Goal: Information Seeking & Learning: Learn about a topic

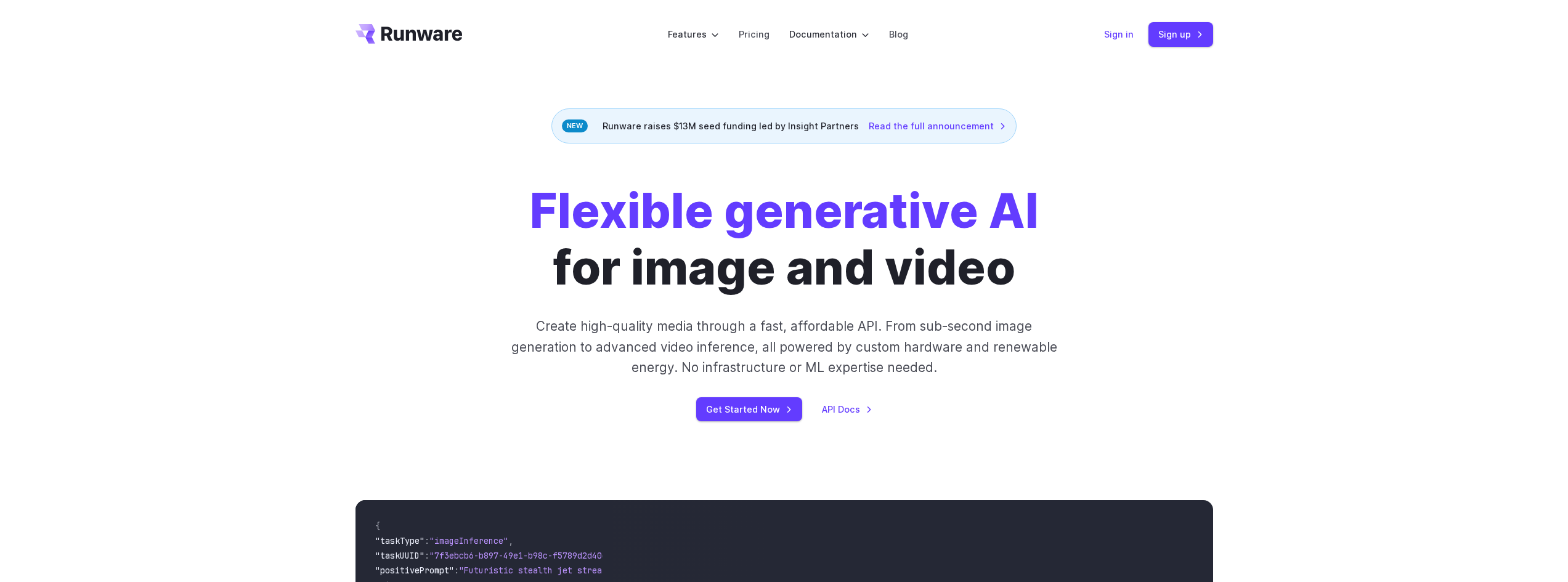
click at [1106, 33] on link "Sign in" at bounding box center [1119, 35] width 30 height 15
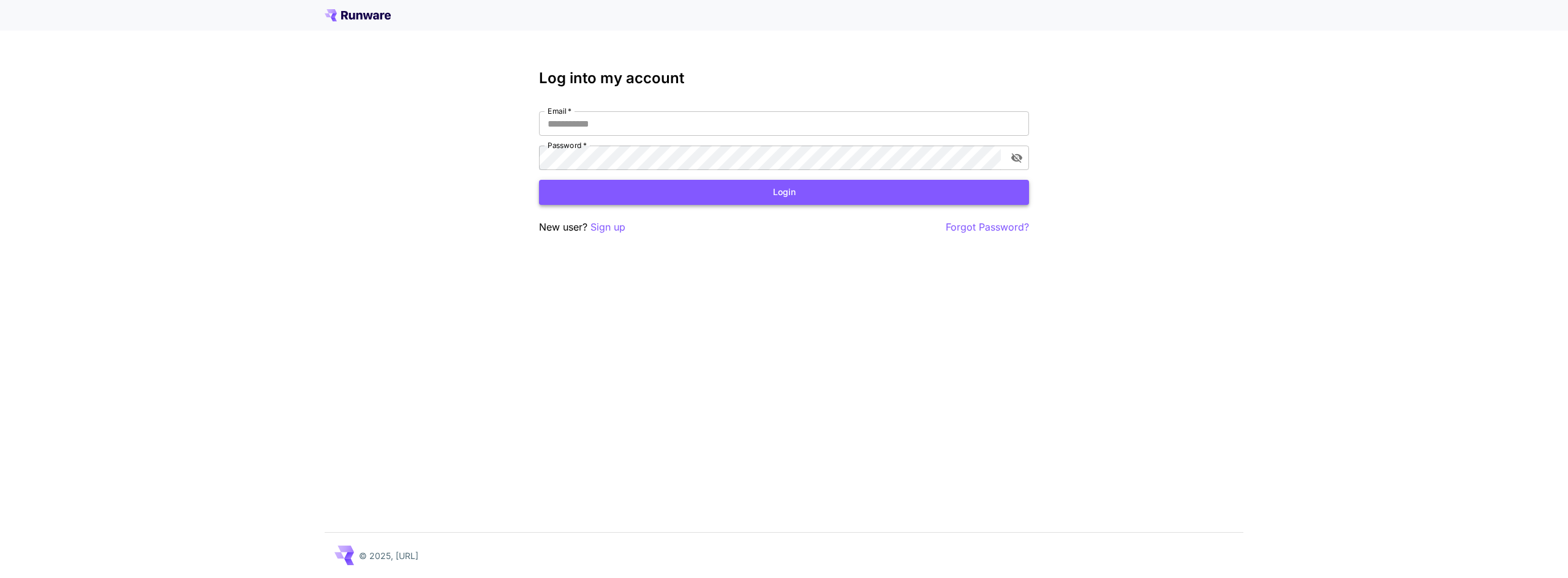
type input "**********"
click at [794, 200] on button "Login" at bounding box center [784, 192] width 490 height 25
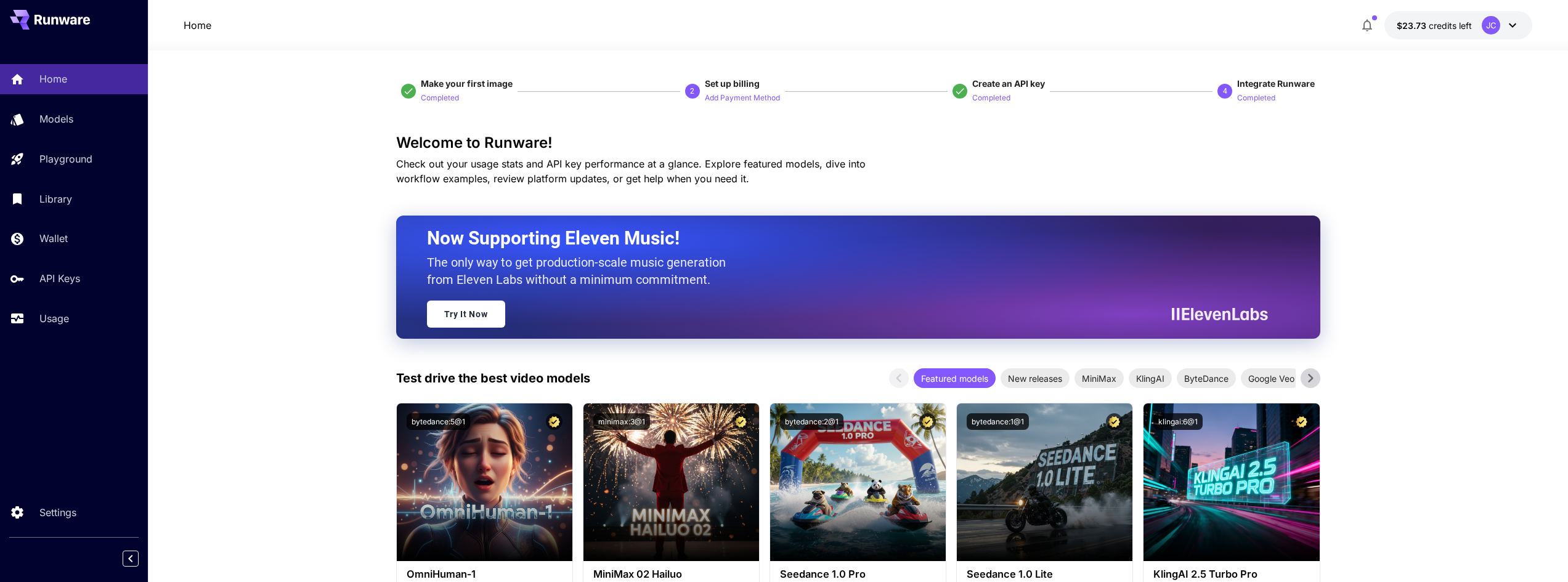
click at [1517, 27] on icon at bounding box center [1513, 25] width 15 height 15
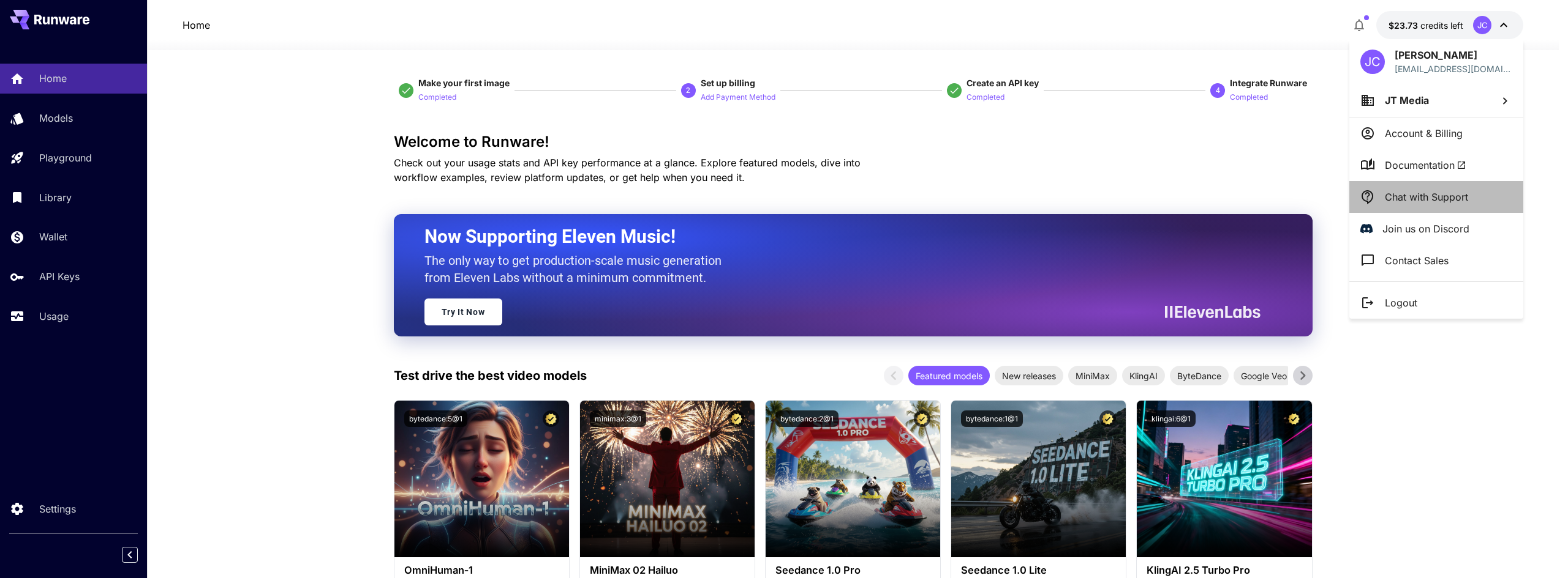
click at [1447, 192] on p "Chat with Support" at bounding box center [1426, 197] width 83 height 14
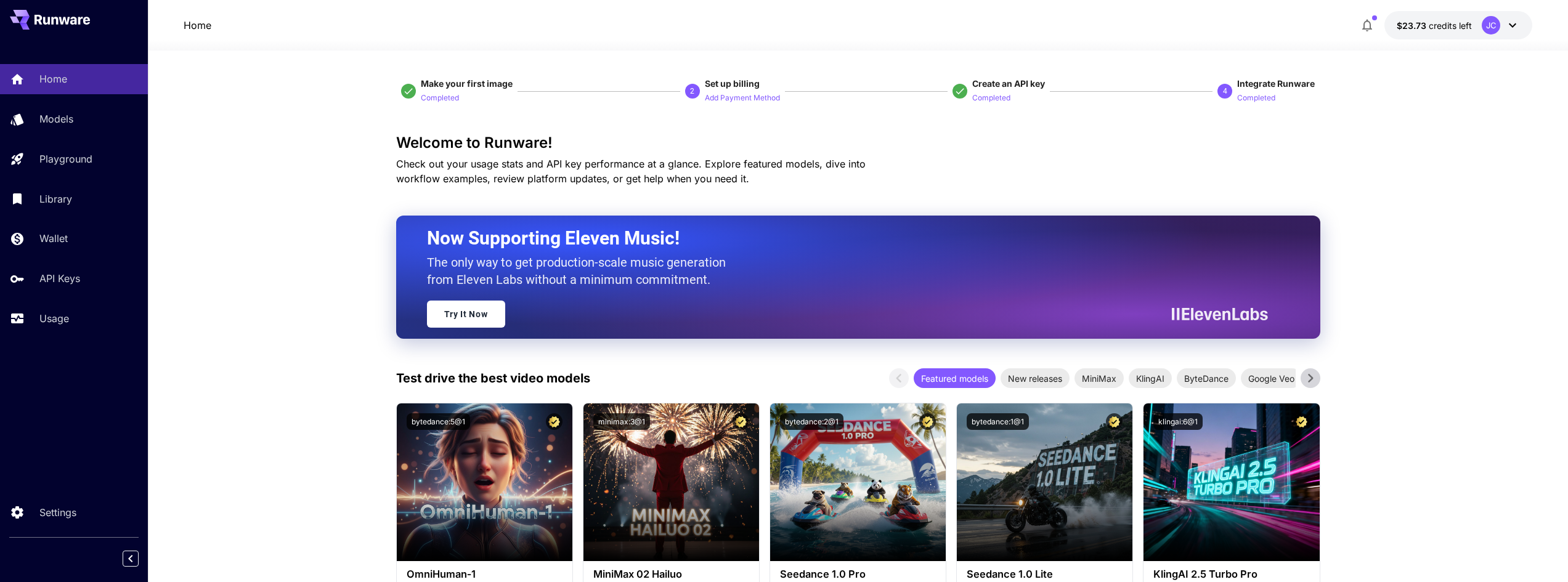
click at [1198, 160] on div "Welcome to Runware! Check out your usage stats and API key performance at a gla…" at bounding box center [858, 160] width 924 height 52
click at [1512, 24] on icon at bounding box center [1513, 25] width 15 height 15
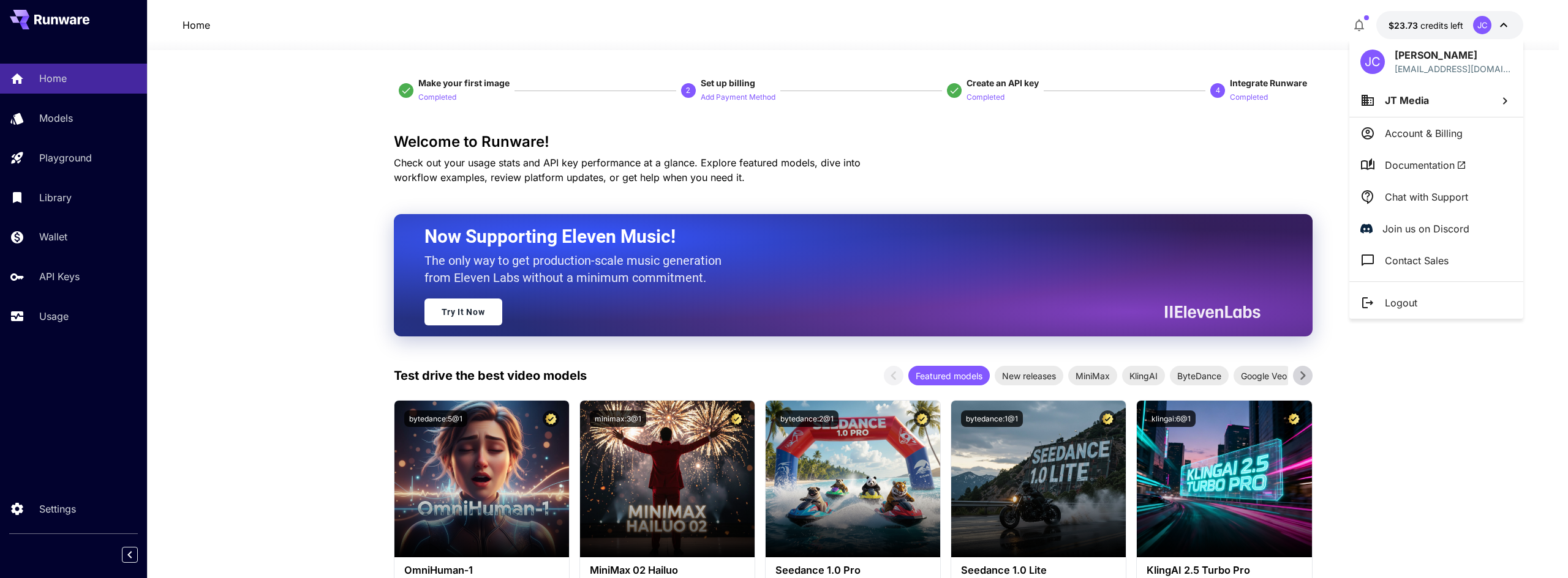
click at [1130, 142] on div at bounding box center [784, 289] width 1568 height 578
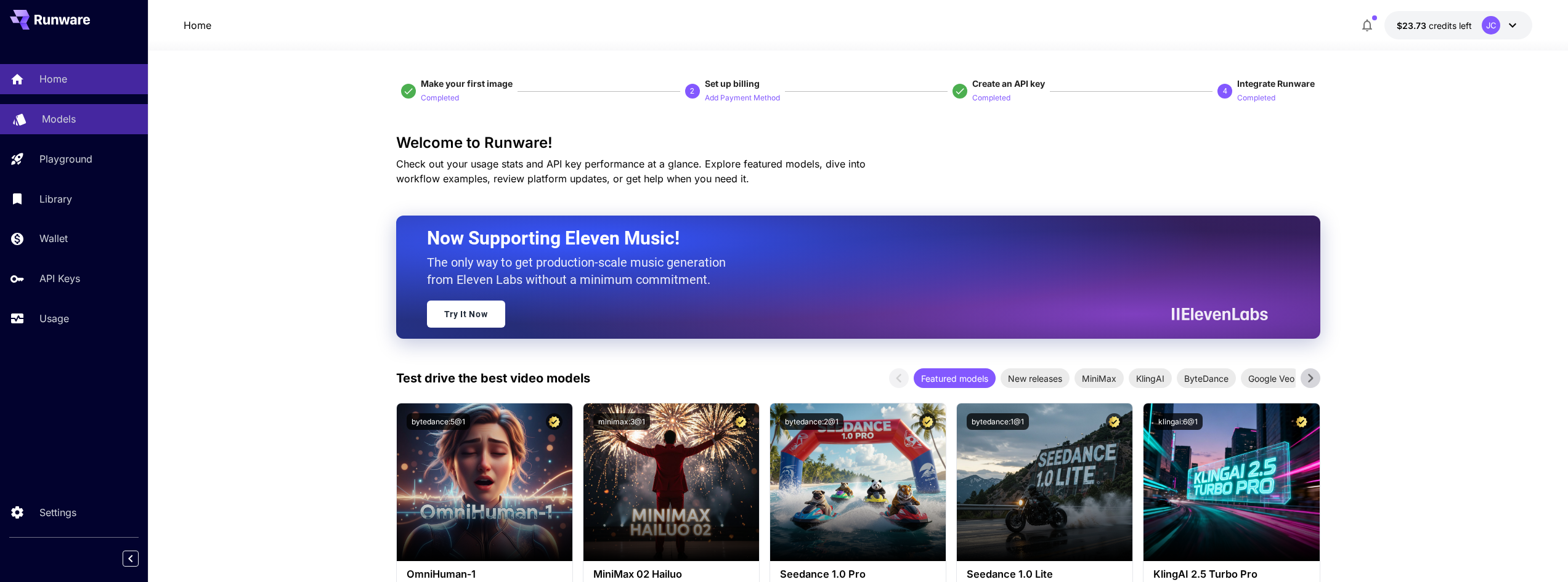
click at [49, 121] on p "Models" at bounding box center [58, 119] width 34 height 15
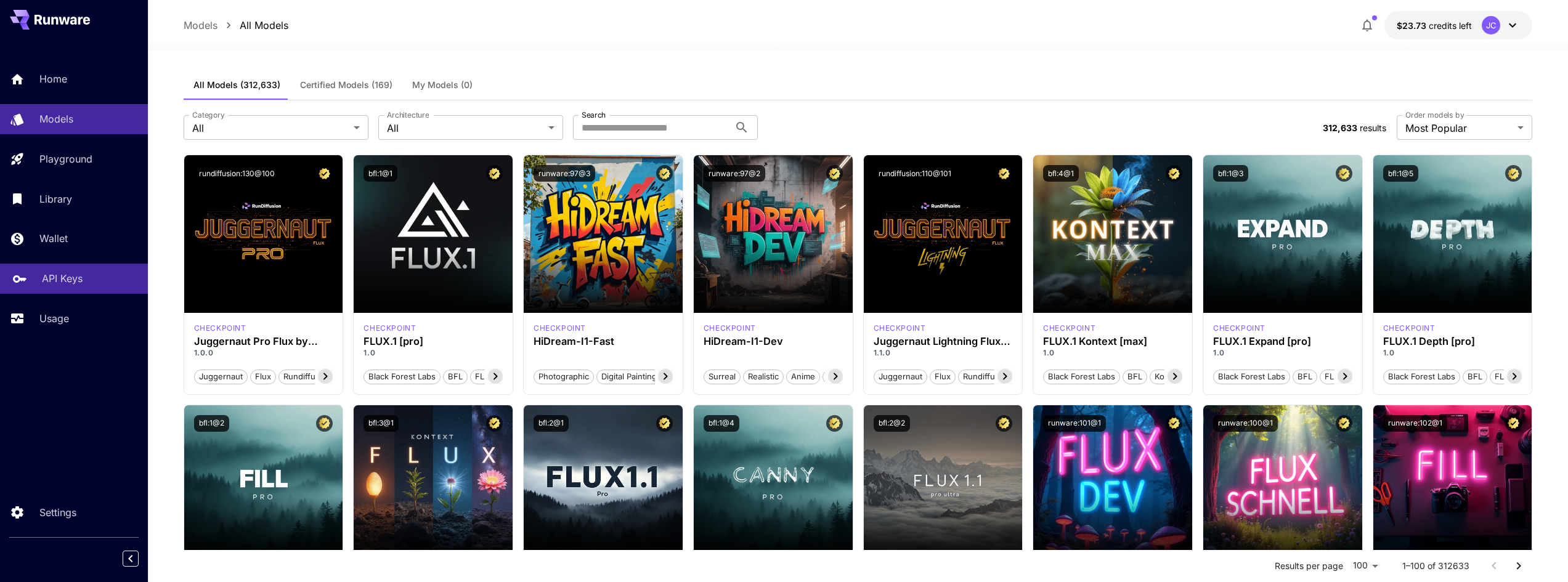
click at [77, 284] on p "API Keys" at bounding box center [62, 278] width 41 height 15
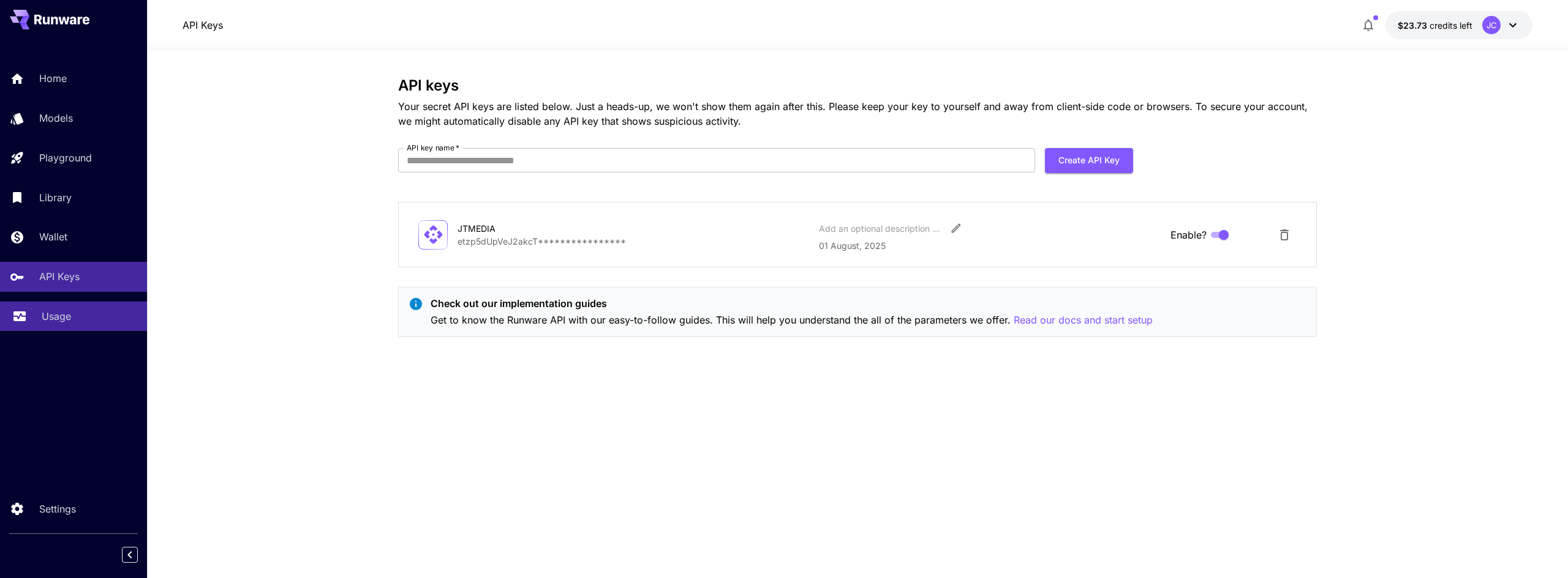
click at [61, 312] on p "Usage" at bounding box center [56, 316] width 30 height 14
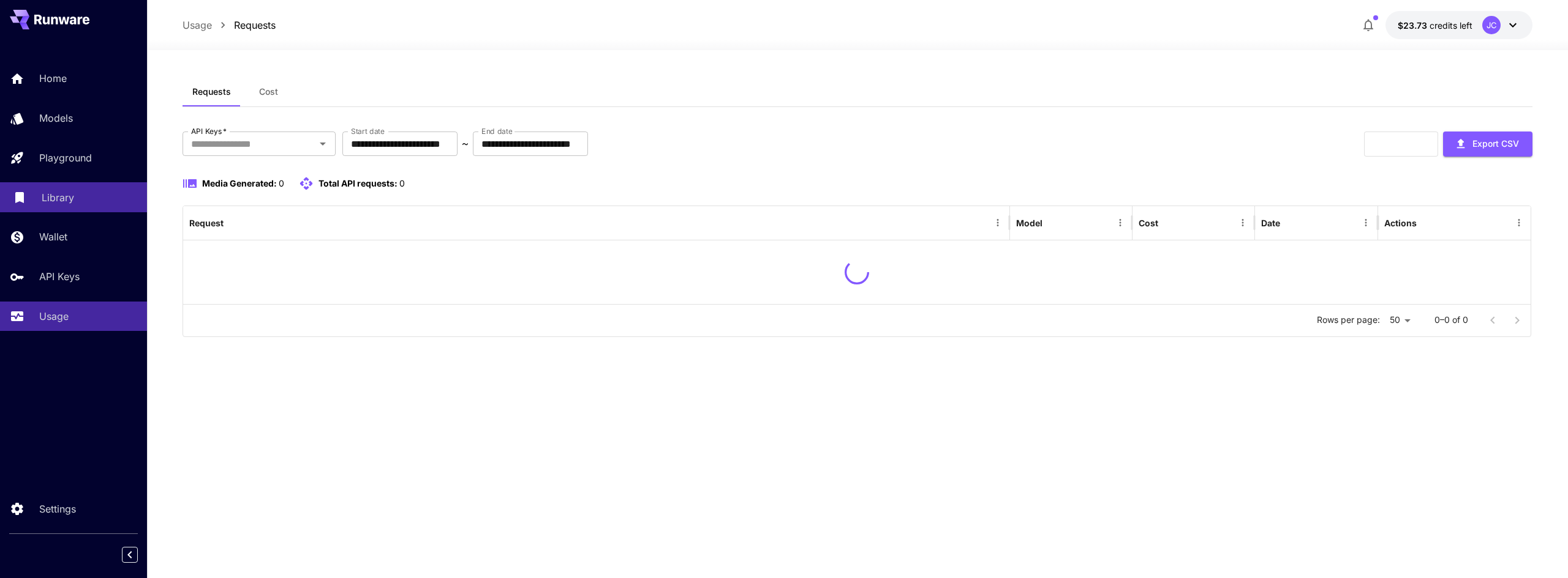
click at [55, 200] on p "Library" at bounding box center [58, 198] width 33 height 14
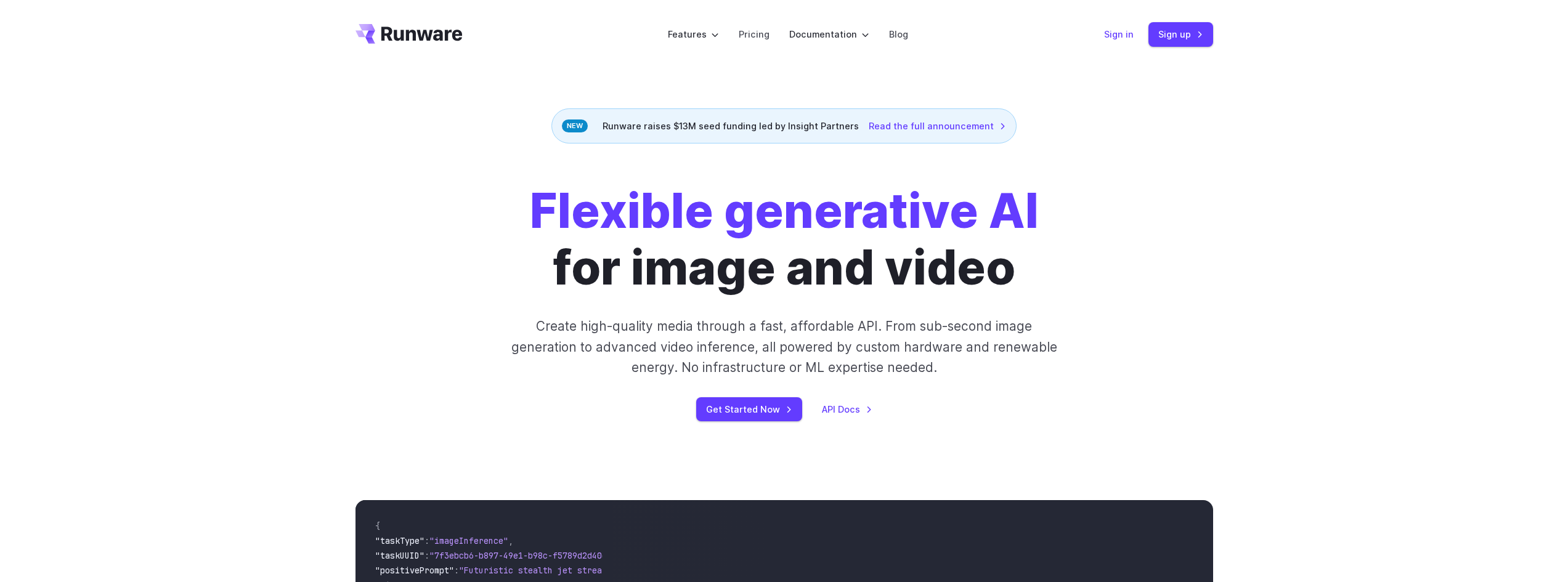
click at [1113, 41] on link "Sign in" at bounding box center [1119, 35] width 30 height 15
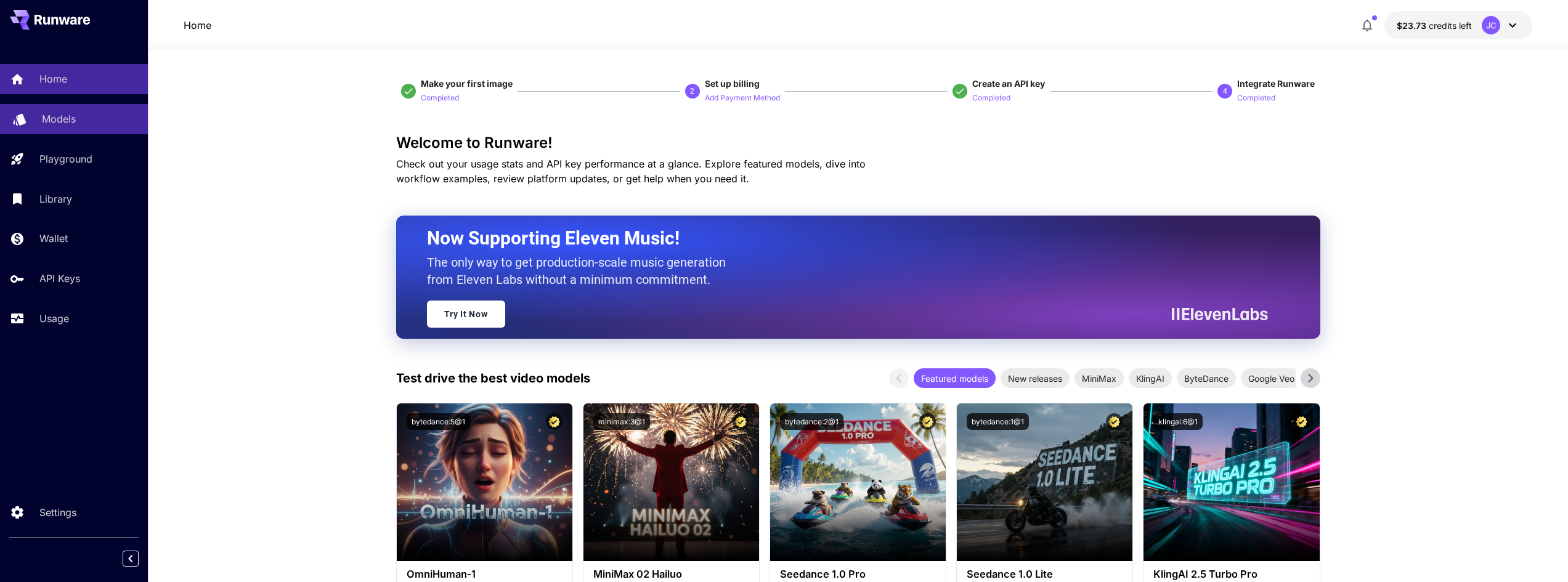
click at [53, 117] on p "Models" at bounding box center [58, 119] width 34 height 15
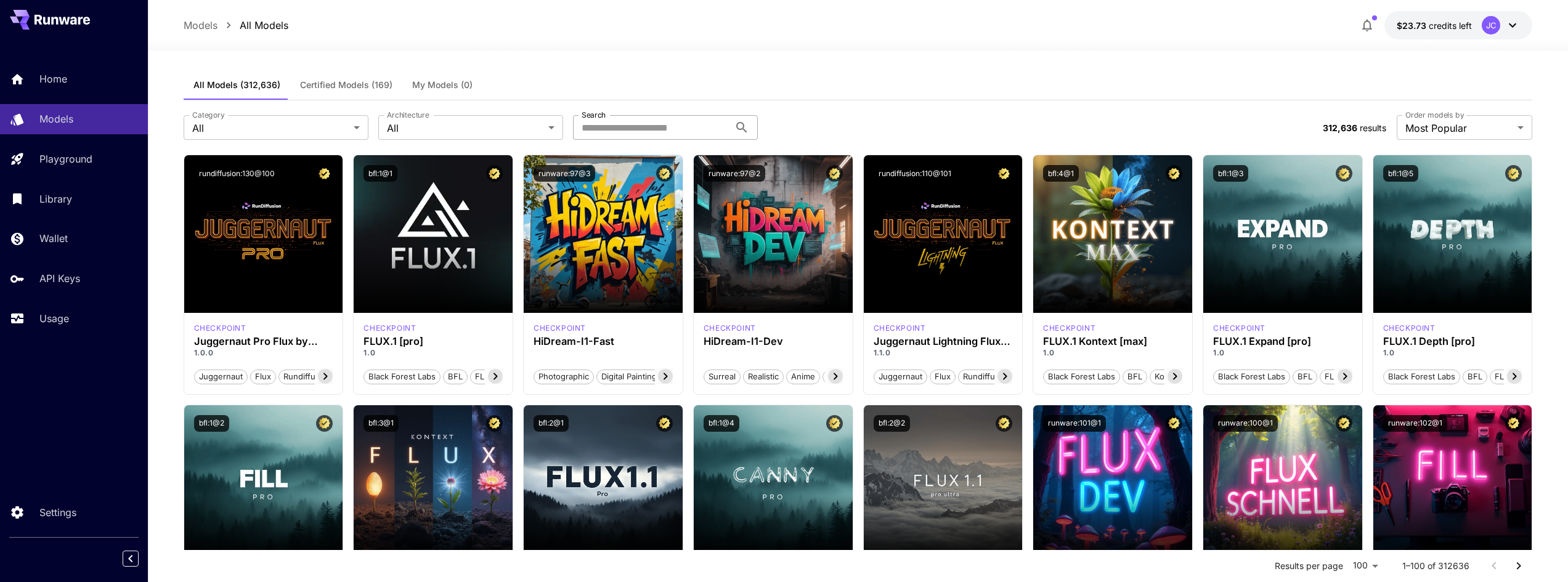
click at [613, 129] on input "Search" at bounding box center [651, 127] width 156 height 25
type input "********"
